Goal: Information Seeking & Learning: Learn about a topic

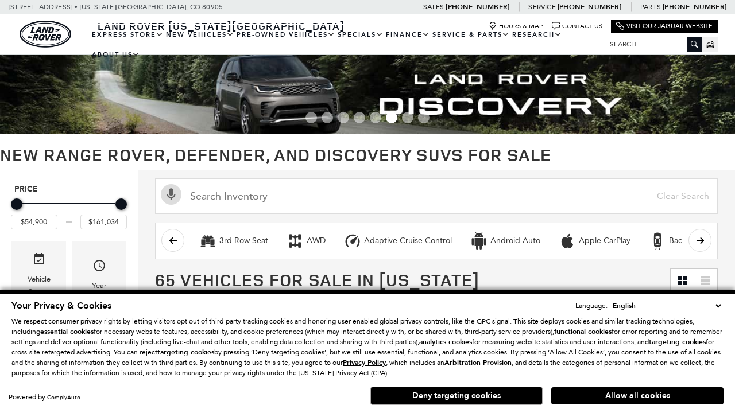
scroll to position [520, 0]
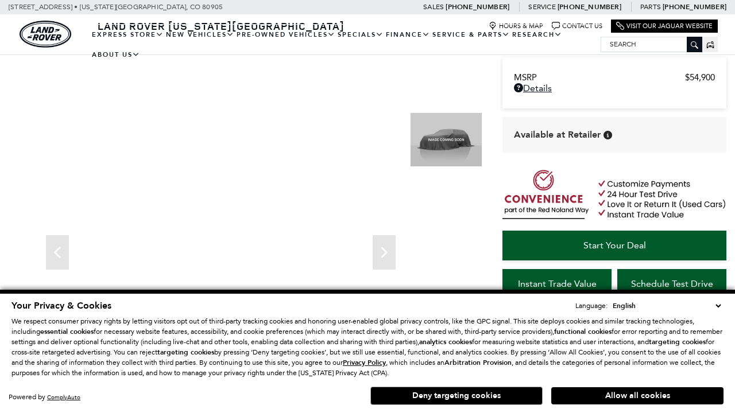
scroll to position [542, 0]
